Goal: Navigation & Orientation: Find specific page/section

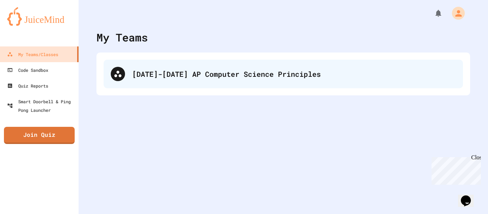
click at [172, 76] on div "[DATE]-[DATE] AP Computer Science Principles" at bounding box center [294, 74] width 324 height 11
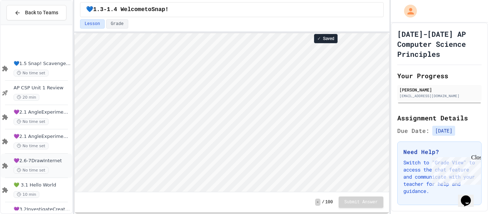
scroll to position [69, 0]
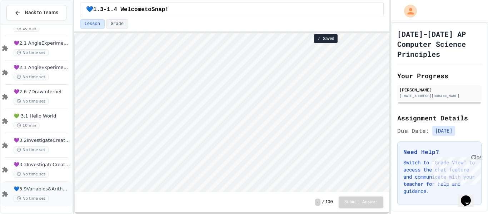
click at [53, 193] on div "💙3.9Variables&ArithmeticOp No time set" at bounding box center [42, 194] width 57 height 16
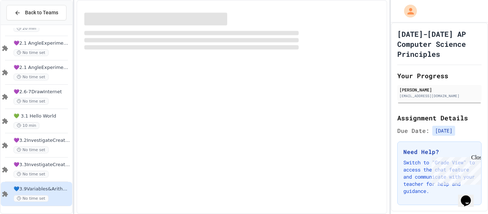
scroll to position [60, 0]
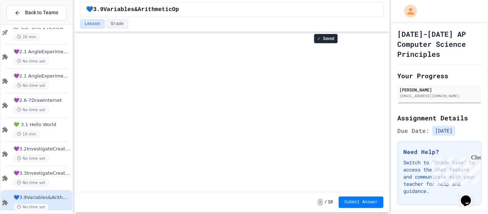
click at [53, 193] on div "💙3.9Variables&ArithmeticOp No time set" at bounding box center [36, 202] width 71 height 24
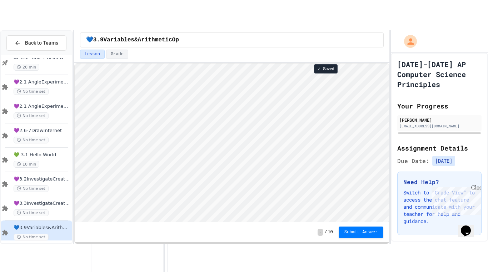
scroll to position [0, 0]
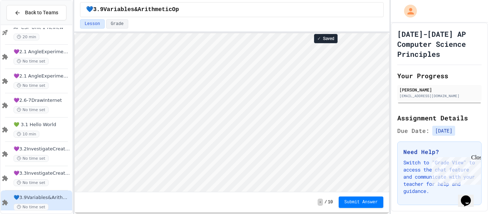
click at [53, 193] on div "💙3.9Variables&ArithmeticOp No time set" at bounding box center [36, 202] width 71 height 24
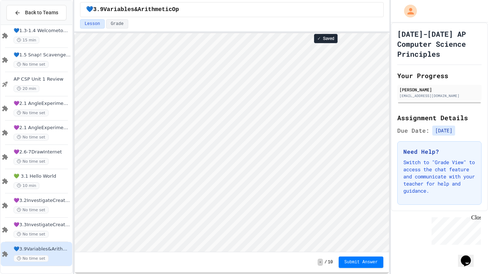
scroll to position [9, 0]
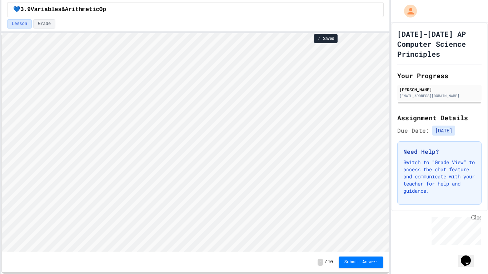
click at [0, 136] on div "Back to Teams 💙1.3-1.4 WelcometoSnap! 15 min 💙1.5 Snap! ScavengerHunt No time s…" at bounding box center [244, 137] width 488 height 274
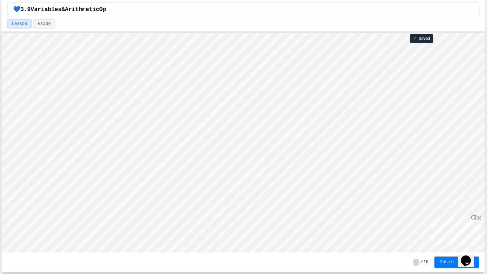
click at [488, 127] on div "Back to Teams 💙1.3-1.4 WelcometoSnap! 15 min 💙1.5 Snap! ScavengerHunt No time s…" at bounding box center [244, 137] width 488 height 274
